Goal: Check status: Check status

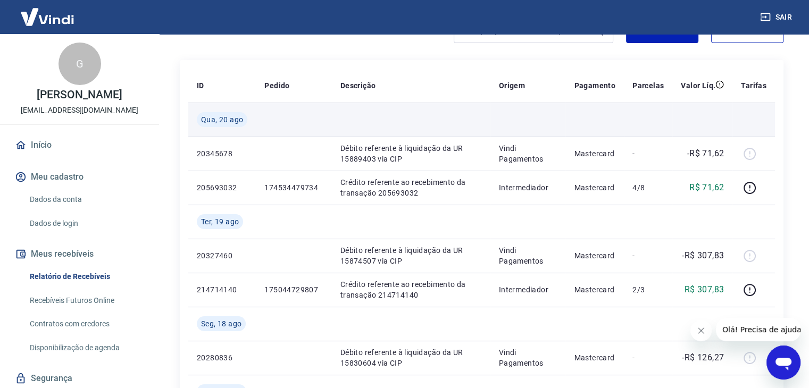
scroll to position [142, 0]
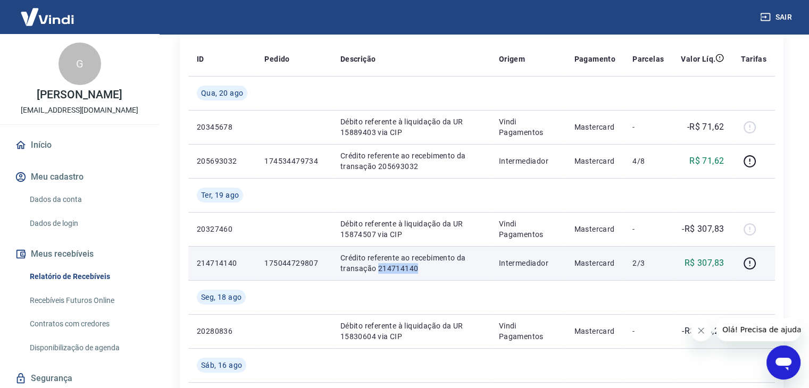
drag, startPoint x: 377, startPoint y: 270, endPoint x: 419, endPoint y: 270, distance: 42.6
click at [419, 270] on p "Crédito referente ao recebimento da transação 214714140" at bounding box center [412, 263] width 142 height 21
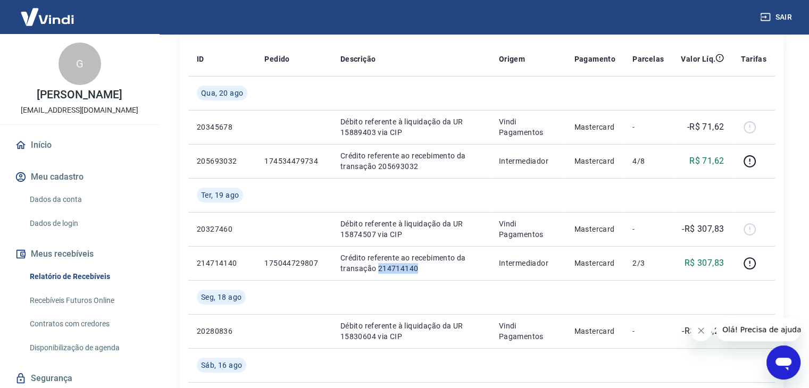
scroll to position [45, 0]
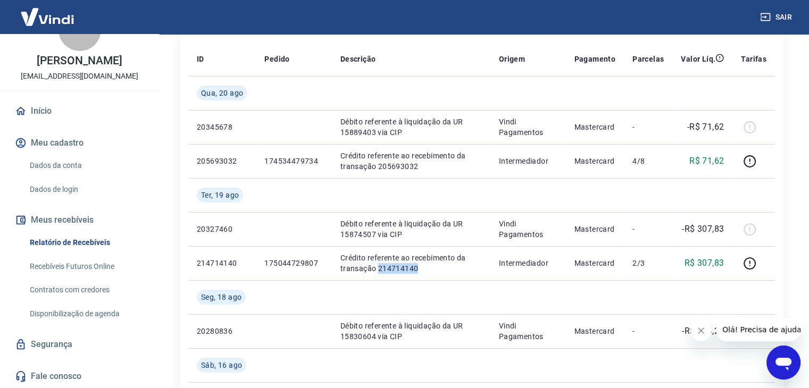
click at [777, 16] on button "Sair" at bounding box center [777, 17] width 38 height 20
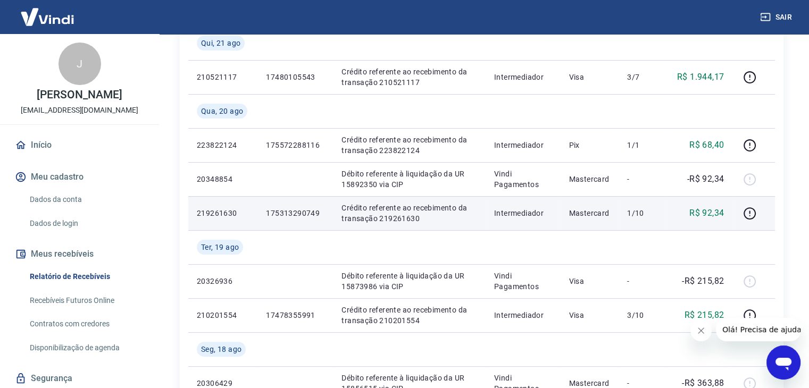
scroll to position [213, 0]
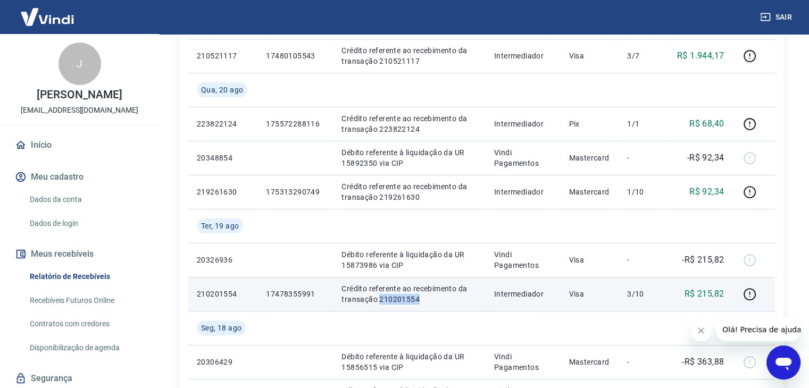
drag, startPoint x: 377, startPoint y: 300, endPoint x: 431, endPoint y: 298, distance: 54.8
click at [431, 298] on p "Crédito referente ao recebimento da transação 210201554" at bounding box center [409, 294] width 135 height 21
copy p "210201554"
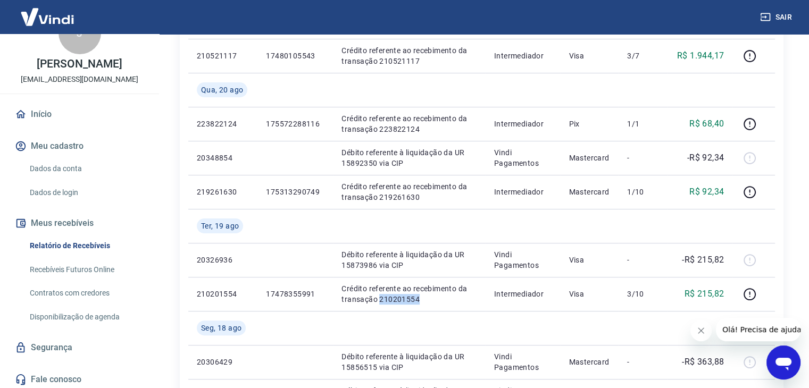
scroll to position [45, 0]
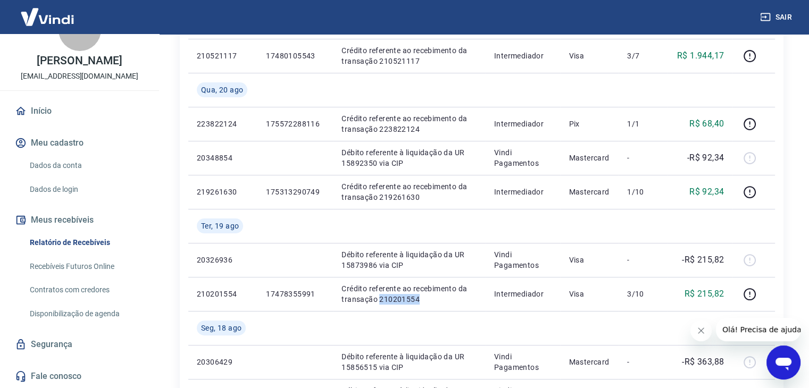
click at [781, 16] on button "Sair" at bounding box center [777, 17] width 38 height 20
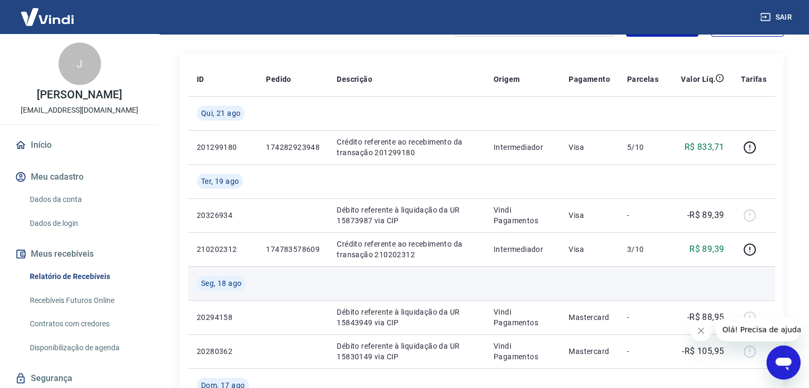
scroll to position [142, 0]
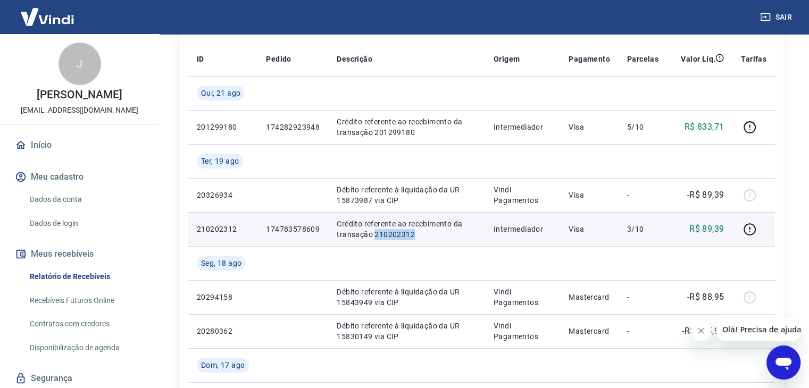
drag, startPoint x: 375, startPoint y: 234, endPoint x: 417, endPoint y: 235, distance: 42.1
click at [417, 235] on p "Crédito referente ao recebimento da transação 210202312" at bounding box center [407, 229] width 140 height 21
copy p "210202312"
